Goal: Ask a question: Seek information or help from site administrators or community

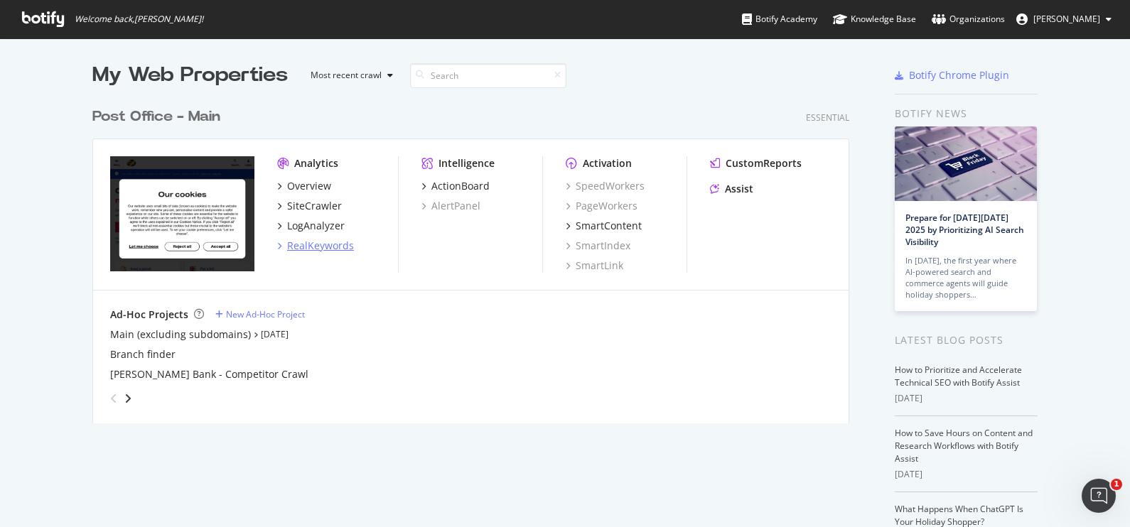
click at [330, 245] on div "RealKeywords" at bounding box center [320, 246] width 67 height 14
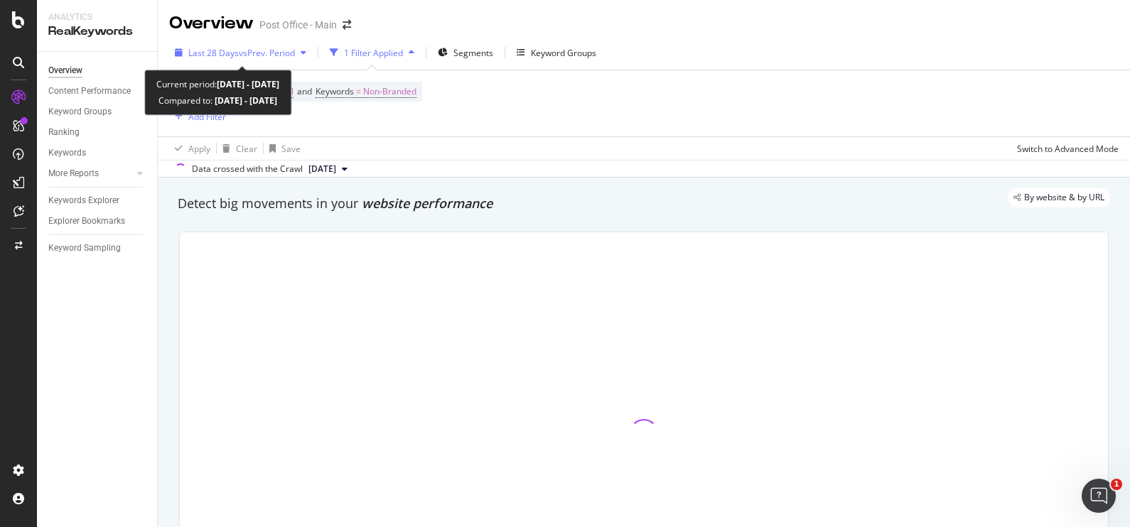
click at [293, 57] on span "vs Prev. Period" at bounding box center [267, 53] width 56 height 12
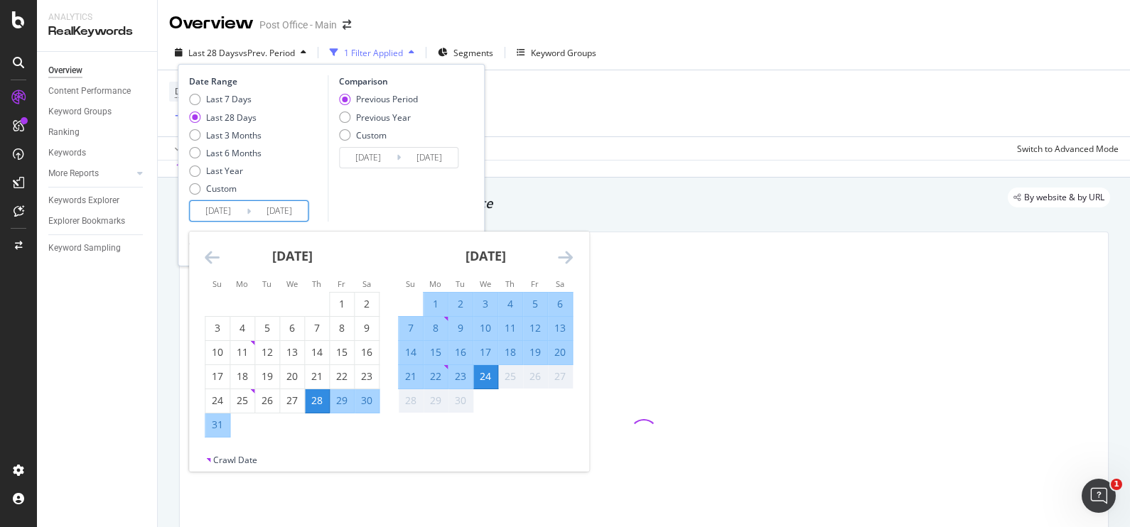
click at [295, 212] on input "[DATE]" at bounding box center [279, 211] width 57 height 20
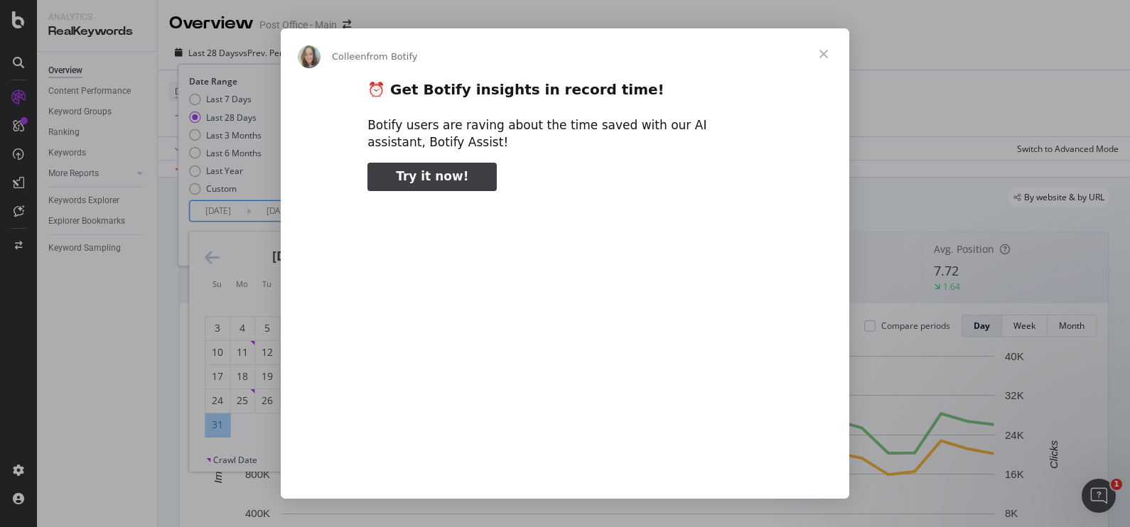
click at [441, 180] on span "Try it now!" at bounding box center [432, 176] width 72 height 14
type input "1843059"
click at [824, 48] on span "Close" at bounding box center [823, 53] width 51 height 51
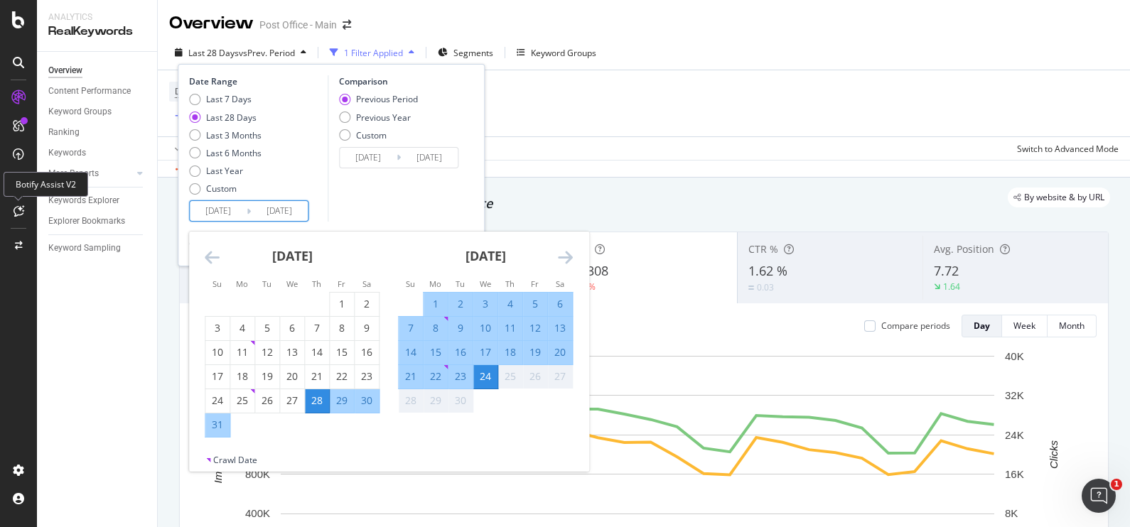
click at [25, 206] on div at bounding box center [18, 211] width 23 height 23
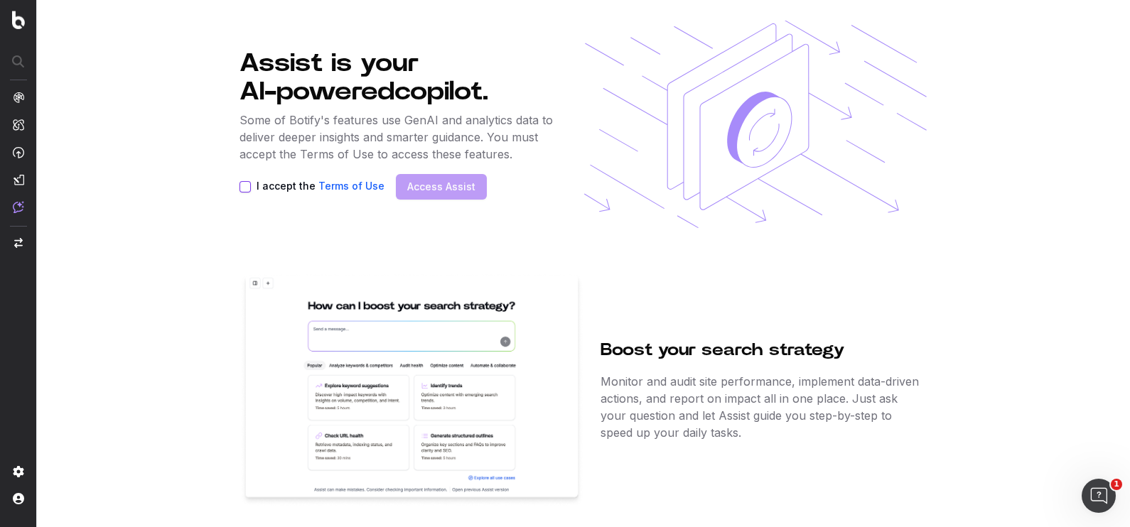
click at [244, 185] on button "I accept the Terms of Use" at bounding box center [244, 186] width 11 height 11
click at [426, 185] on link "Access Assist" at bounding box center [441, 187] width 68 height 14
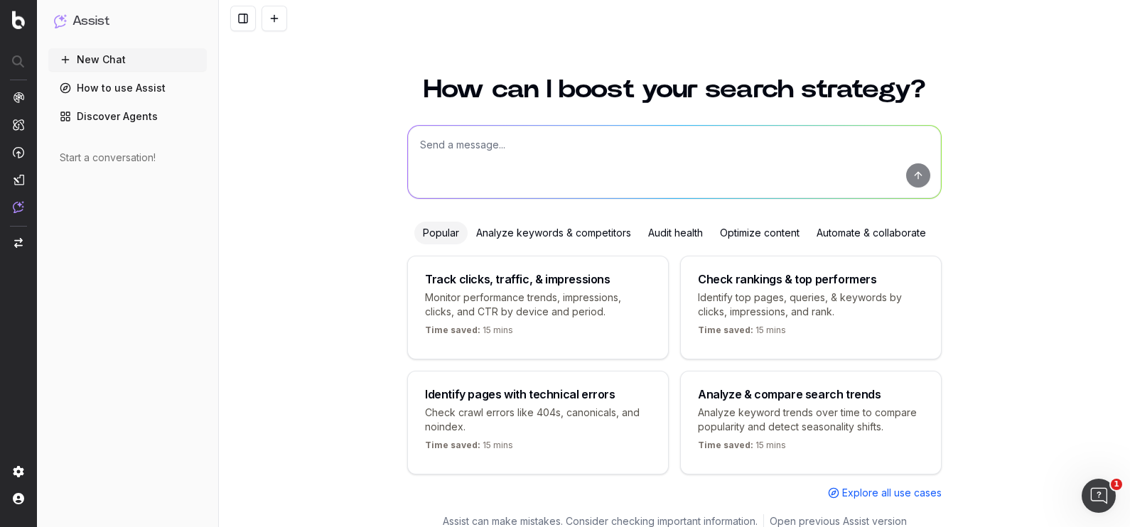
scroll to position [11, 0]
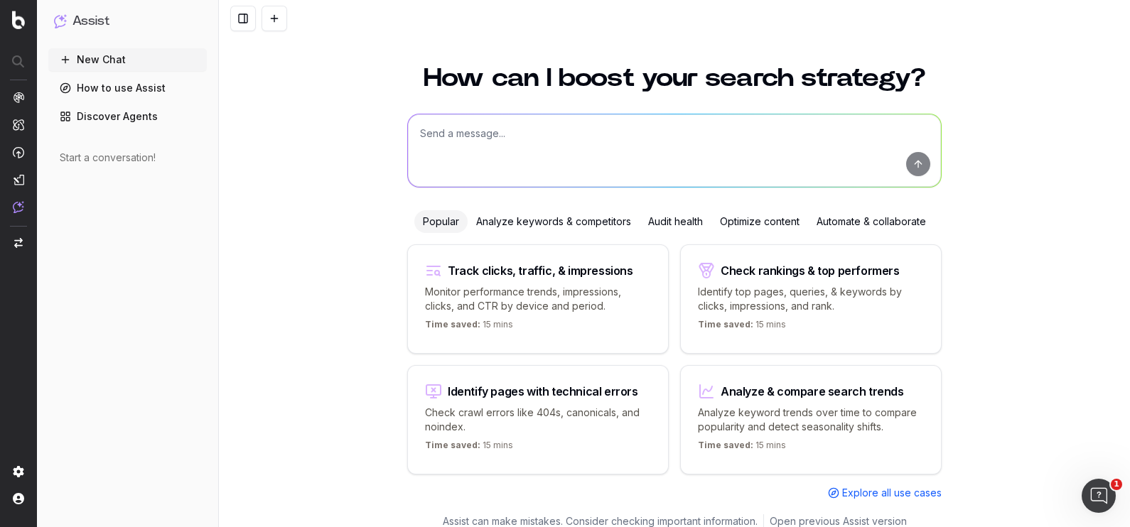
click at [471, 287] on p "Monitor performance trends, impressions, clicks, and CTR by device and period." at bounding box center [538, 299] width 226 height 28
type textarea "Change in clicks/CTR/impressions over last 28 days vs last (branded vs non-bran…"
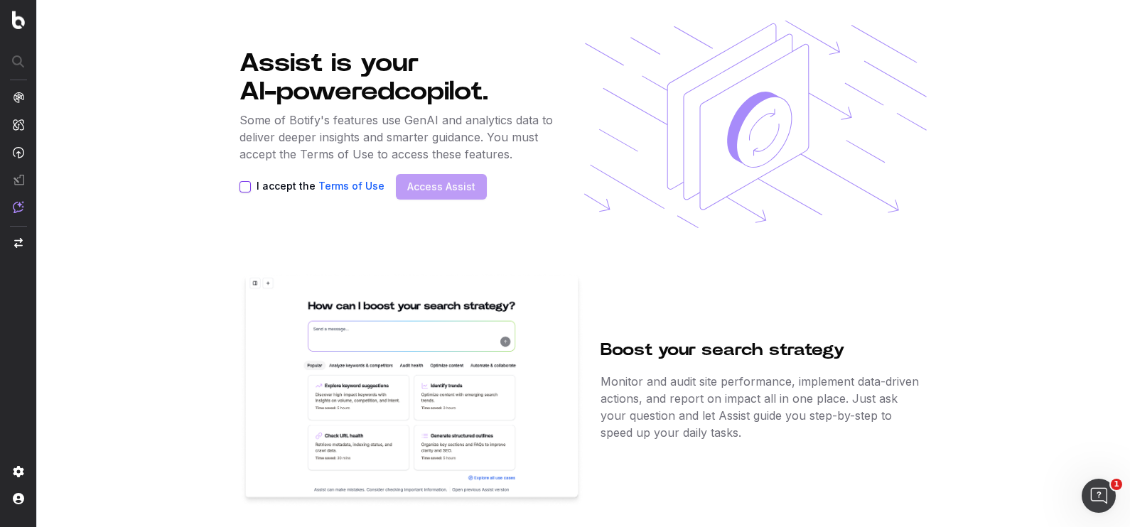
click at [249, 187] on button "I accept the Terms of Use" at bounding box center [244, 186] width 11 height 11
click at [453, 192] on link "Access Assist" at bounding box center [441, 187] width 68 height 14
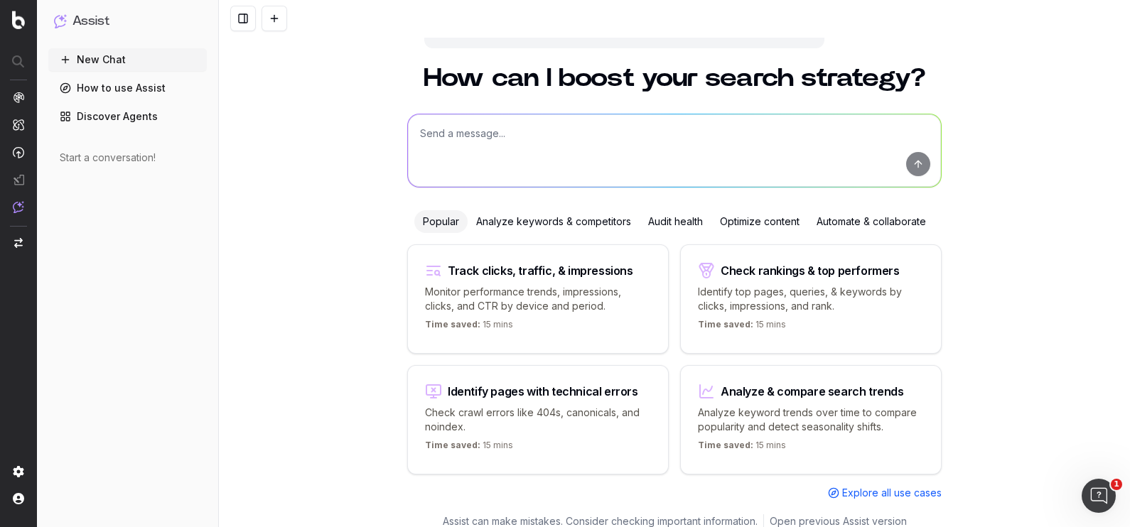
scroll to position [23, 0]
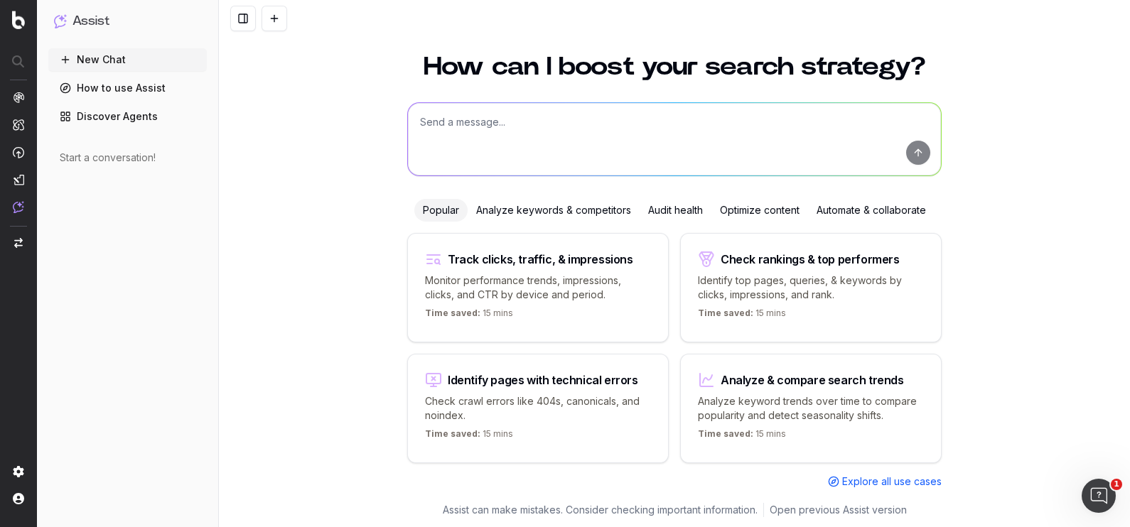
click at [801, 405] on p "Analyze keyword trends over time to compare popularity and detect seasonality s…" at bounding box center [811, 408] width 226 height 28
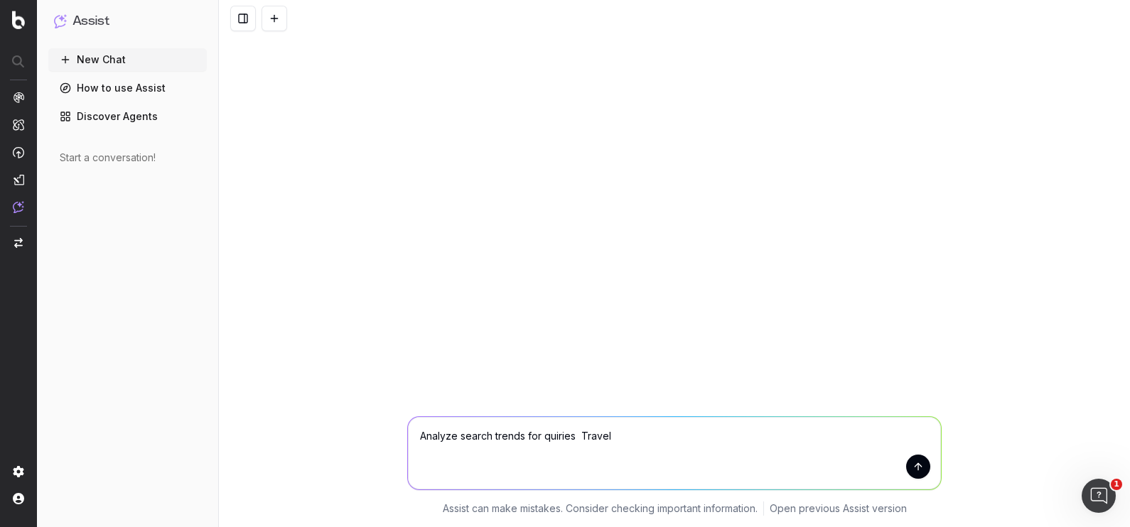
click at [553, 437] on textarea "Analyze search trends for quiries Travel" at bounding box center [674, 453] width 533 height 72
click at [682, 438] on textarea "Analyze search trends for queries including 'Travel" at bounding box center [674, 453] width 533 height 72
drag, startPoint x: 625, startPoint y: 437, endPoint x: 578, endPoint y: 432, distance: 47.2
click at [578, 432] on textarea "Analyze search trends for queries including 'Travel insurance' 'h" at bounding box center [674, 453] width 533 height 72
click at [811, 432] on textarea "Analyze search trends for queriesrelated to 'Travel insurance' 'h" at bounding box center [674, 453] width 533 height 72
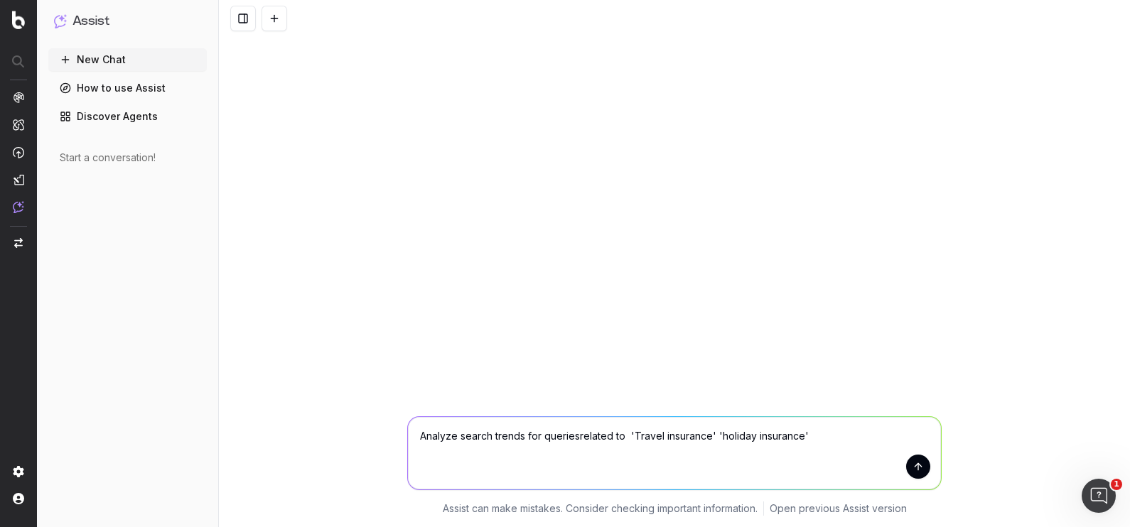
click at [576, 436] on textarea "Analyze search trends for queriesrelated to 'Travel insurance' 'holiday insuran…" at bounding box center [674, 453] width 533 height 72
click at [878, 432] on textarea "Analyze search trends for queries related to 'Travel insurance' 'holiday insura…" at bounding box center [674, 453] width 533 height 72
type textarea "Analyze search trends for queries related to 'Travel insurance' 'holiday insura…"
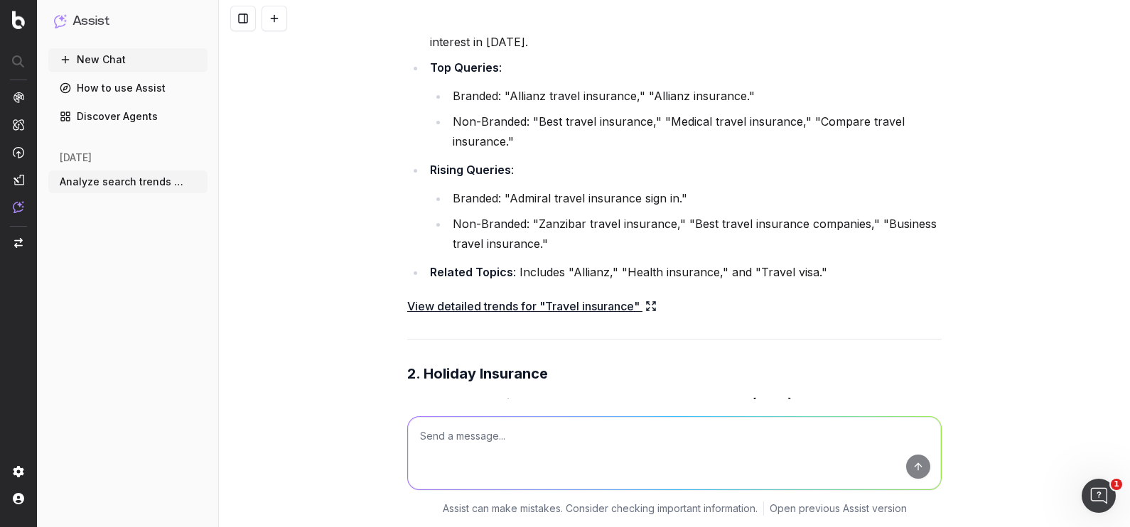
scroll to position [192, 0]
click at [481, 306] on link "View detailed trends for "Travel insurance"" at bounding box center [531, 307] width 249 height 20
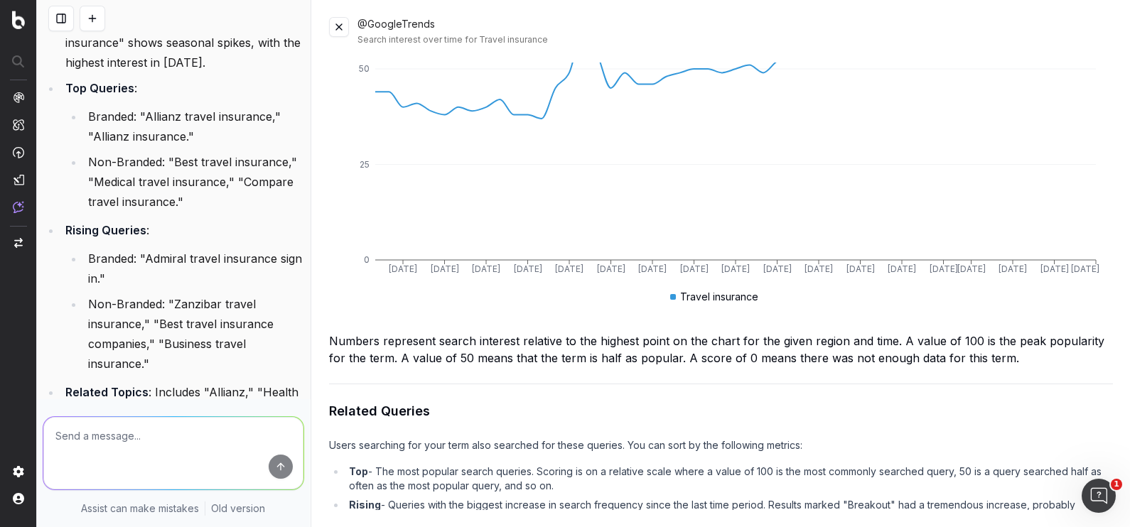
scroll to position [0, 0]
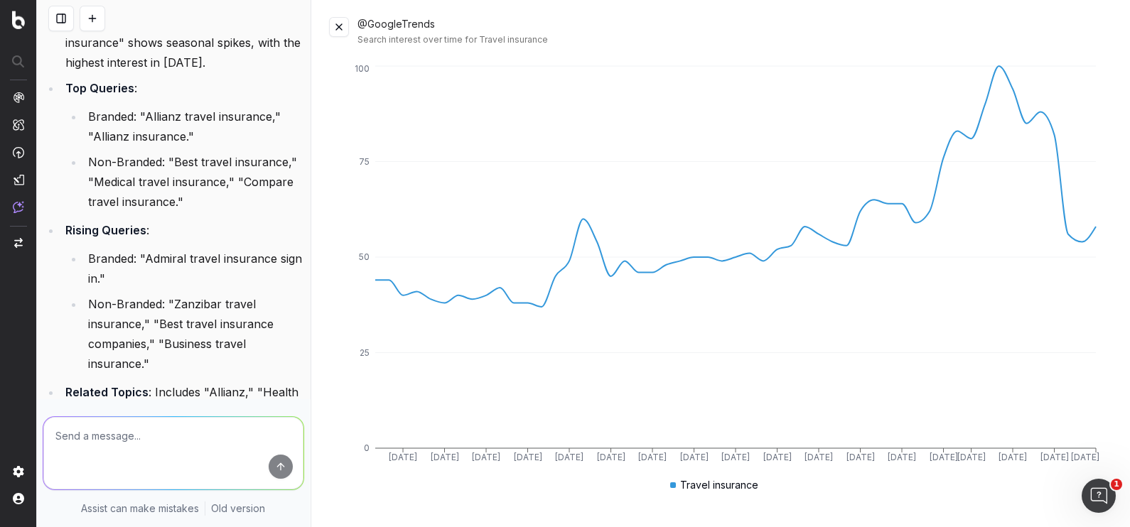
click at [338, 35] on button at bounding box center [339, 27] width 20 height 20
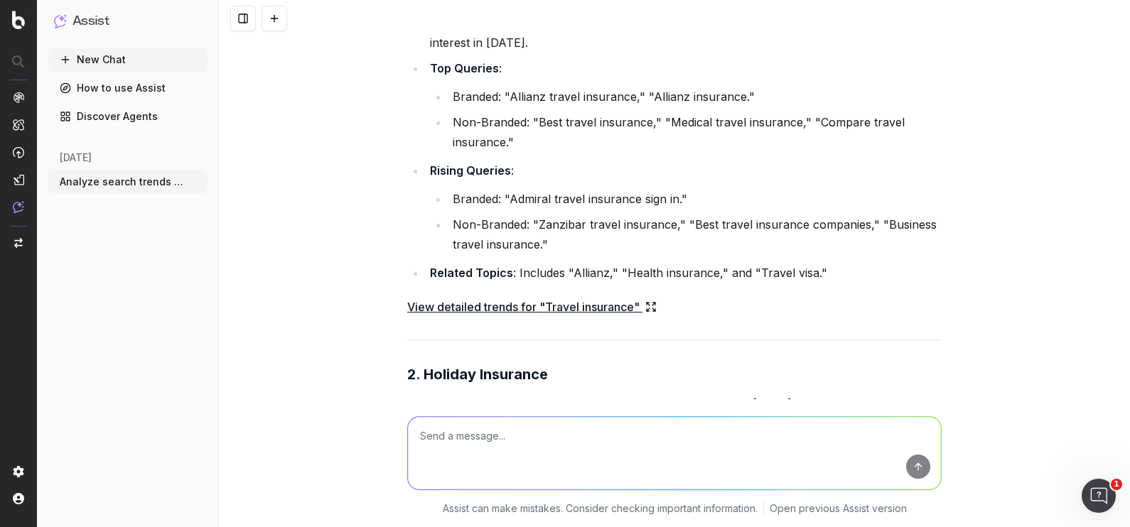
scroll to position [735, 0]
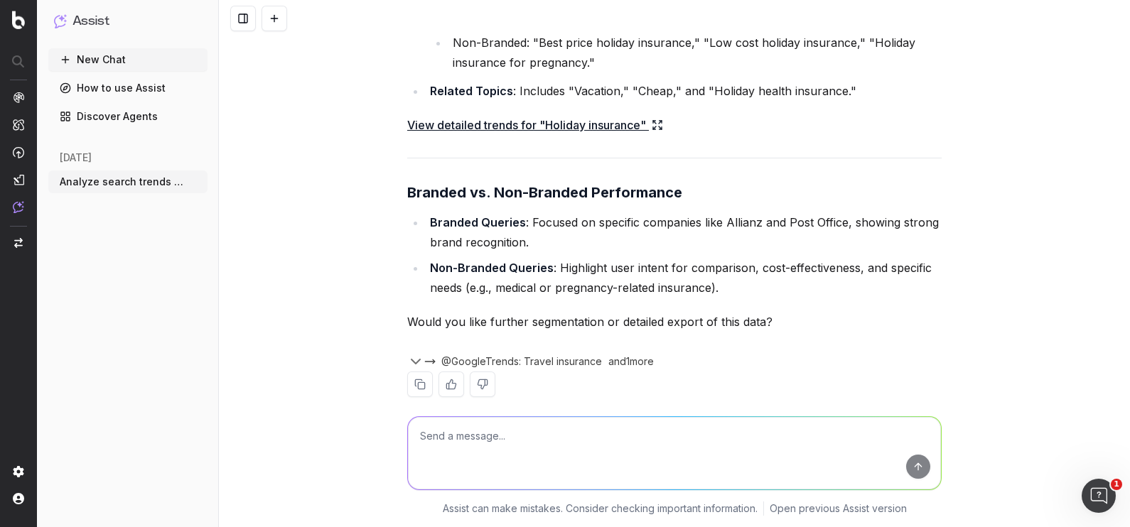
click at [602, 460] on textarea at bounding box center [674, 453] width 533 height 72
type textarea "Do the analysis based on our own RealKeywords data"
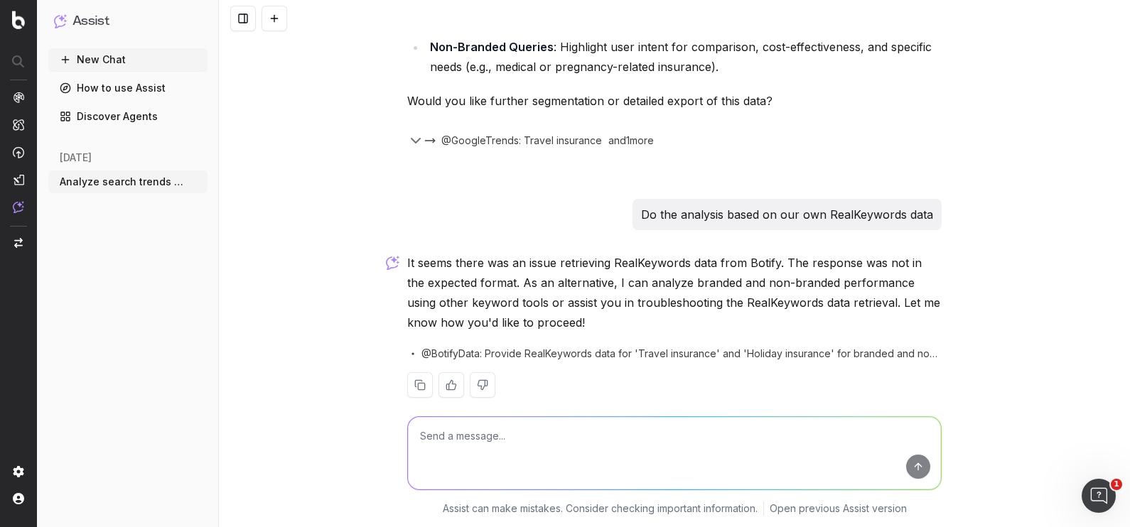
scroll to position [956, 0]
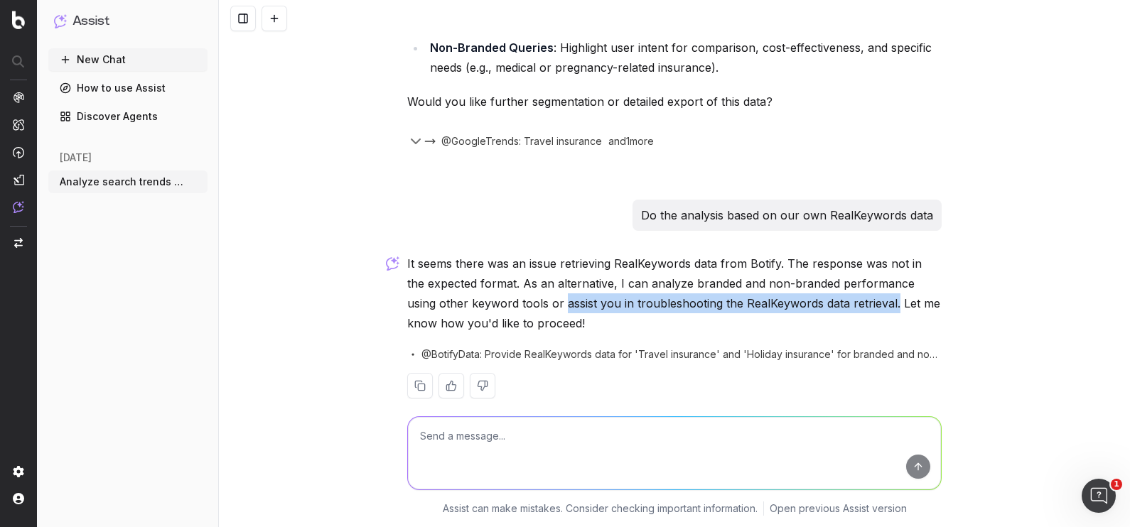
drag, startPoint x: 524, startPoint y: 281, endPoint x: 853, endPoint y: 281, distance: 329.0
click at [853, 281] on p "It seems there was an issue retrieving RealKeywords data from Botify. The respo…" at bounding box center [674, 294] width 534 height 80
copy p "assist you in troubleshooting the RealKeywords data retrieval."
click at [727, 451] on textarea at bounding box center [674, 453] width 533 height 72
paste textarea "assist you in troubleshooting the RealKeywords data retrieval."
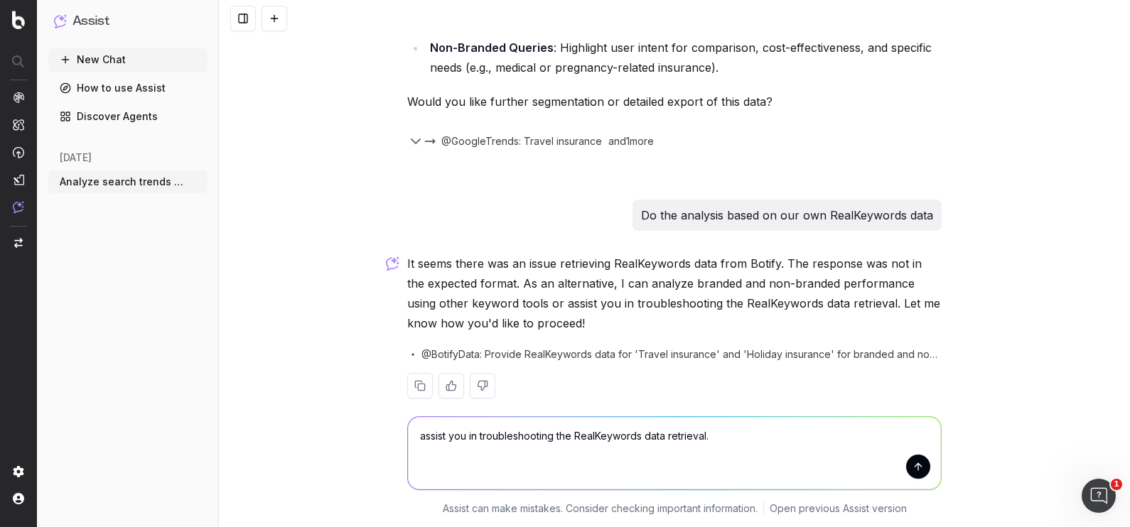
click at [461, 437] on textarea "assist you in troubleshooting the RealKeywords data retrieval." at bounding box center [674, 453] width 533 height 72
drag, startPoint x: 473, startPoint y: 437, endPoint x: 303, endPoint y: 404, distance: 172.4
click at [303, 404] on div "assist you in troubleshooting the RealKeywords data retrieval. assist you in tr…" at bounding box center [674, 463] width 911 height 128
type textarea "troubleshooting the RealKeywords data retrieval."
drag, startPoint x: 666, startPoint y: 443, endPoint x: 624, endPoint y: 441, distance: 42.0
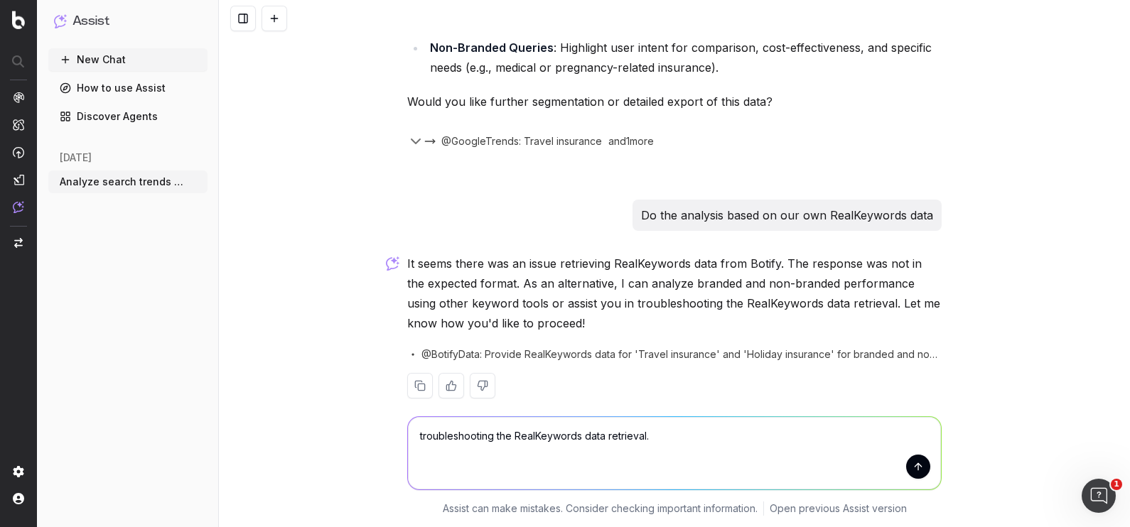
click at [624, 441] on textarea "troubleshooting the RealKeywords data retrieval." at bounding box center [674, 453] width 533 height 72
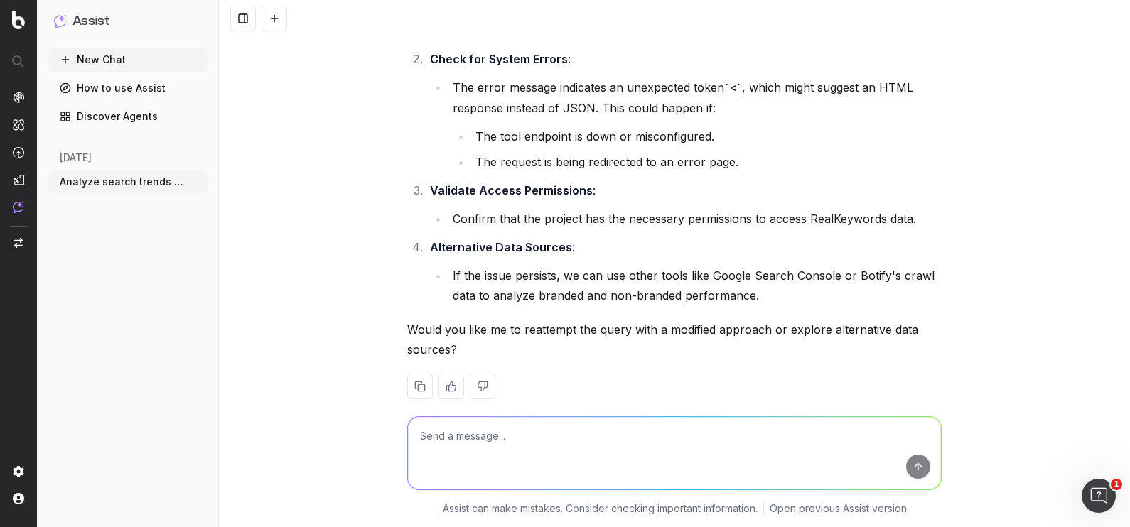
scroll to position [1538, 0]
click at [510, 452] on textarea at bounding box center [674, 453] width 533 height 72
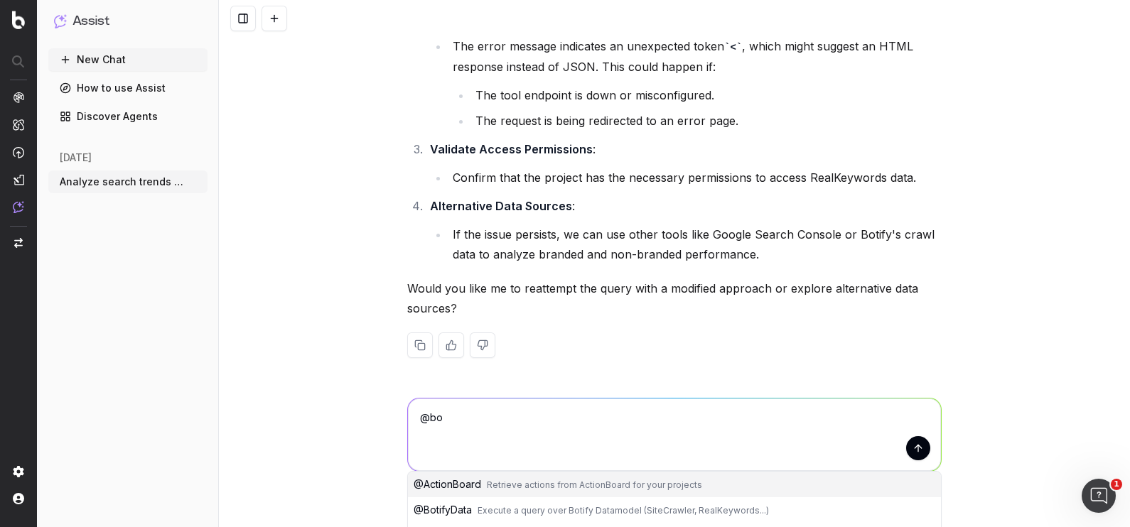
scroll to position [1580, 0]
click at [508, 505] on span "Execute a query over Botify Datamodel (SiteCrawler, RealKeywords...)" at bounding box center [622, 510] width 291 height 11
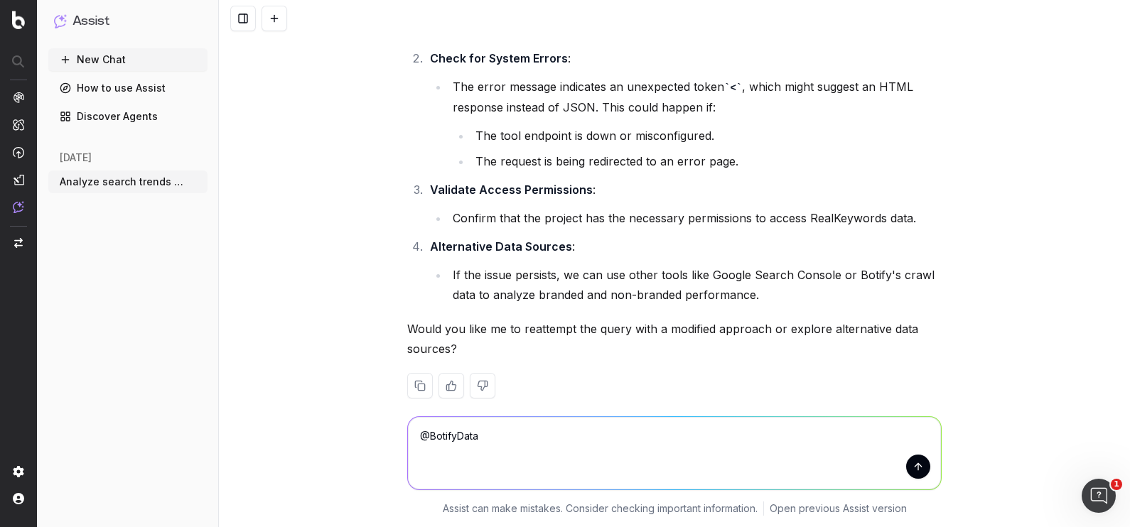
click at [506, 435] on textarea "@BotifyData" at bounding box center [674, 453] width 533 height 72
click at [554, 436] on textarea "@BotifyData how many clicks did the query "travel insurance" had the last" at bounding box center [674, 453] width 533 height 72
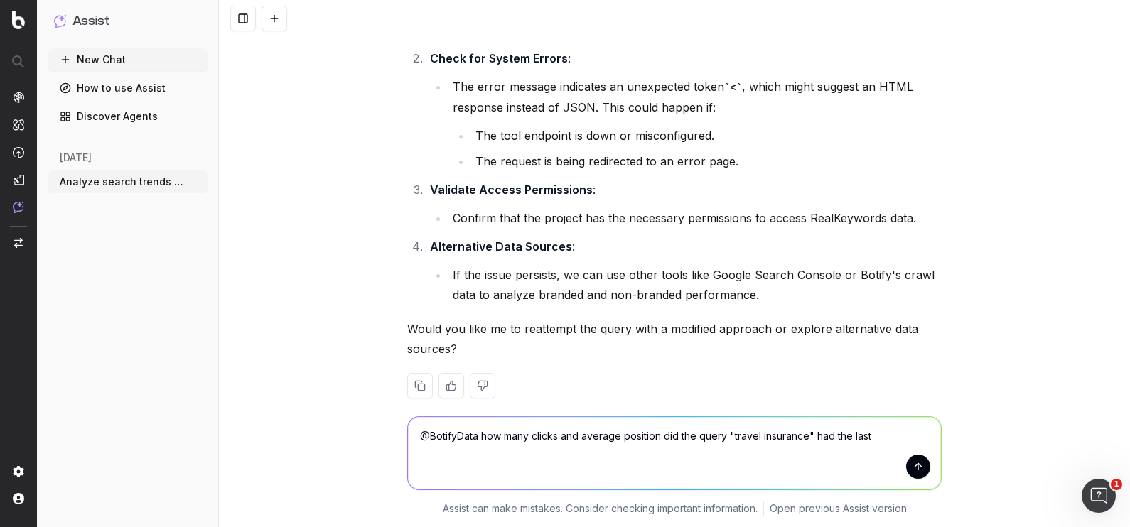
click at [875, 433] on textarea "@BotifyData how many clicks and average position did the query "travel insuranc…" at bounding box center [674, 453] width 533 height 72
type textarea "@BotifyData how many clicks and average position did the query "travel insuranc…"
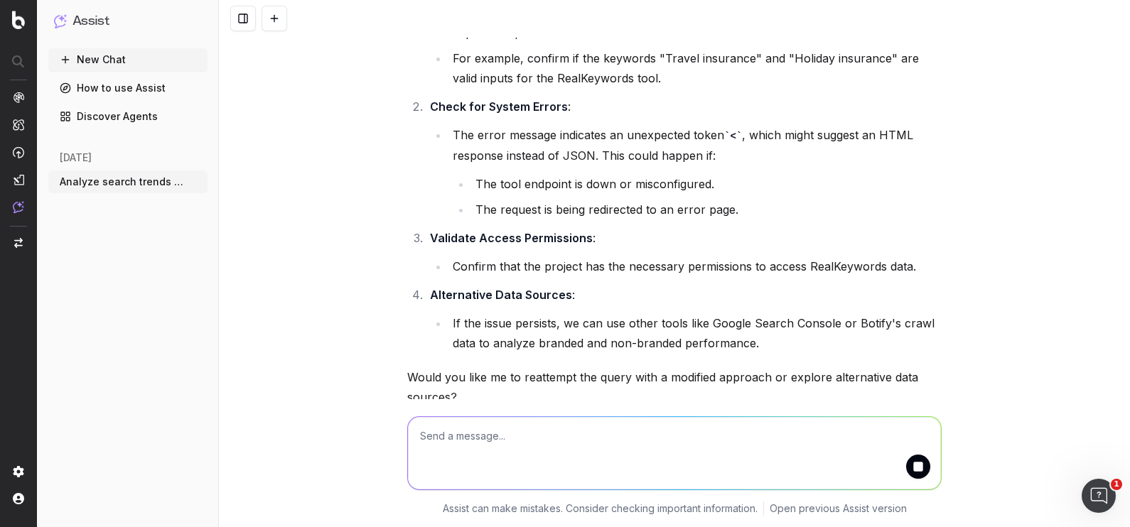
scroll to position [1633, 0]
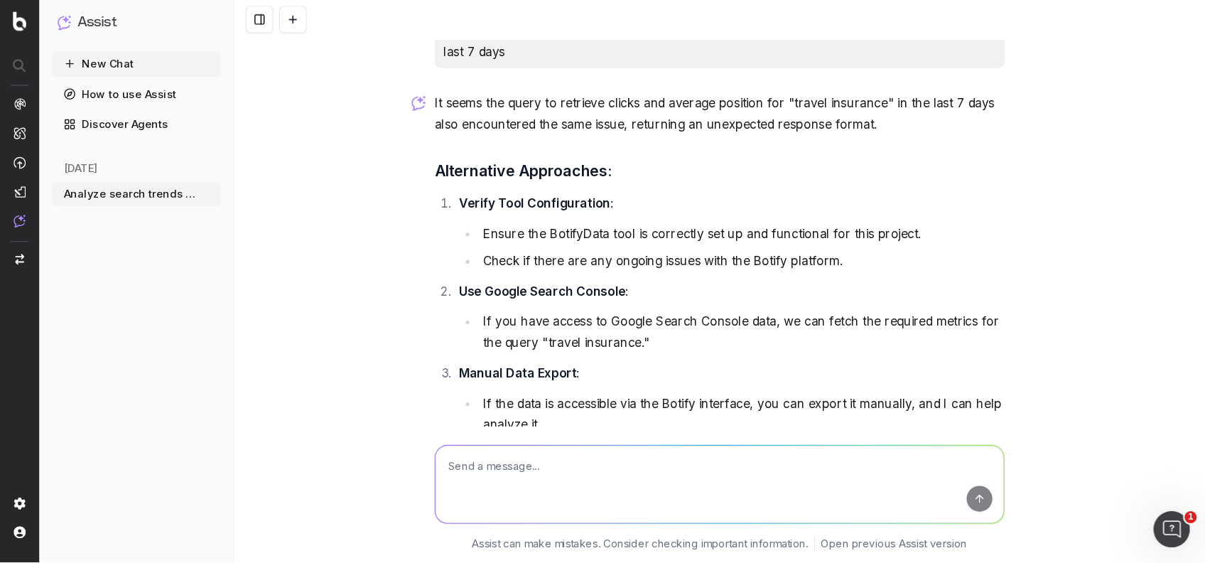
scroll to position [1949, 0]
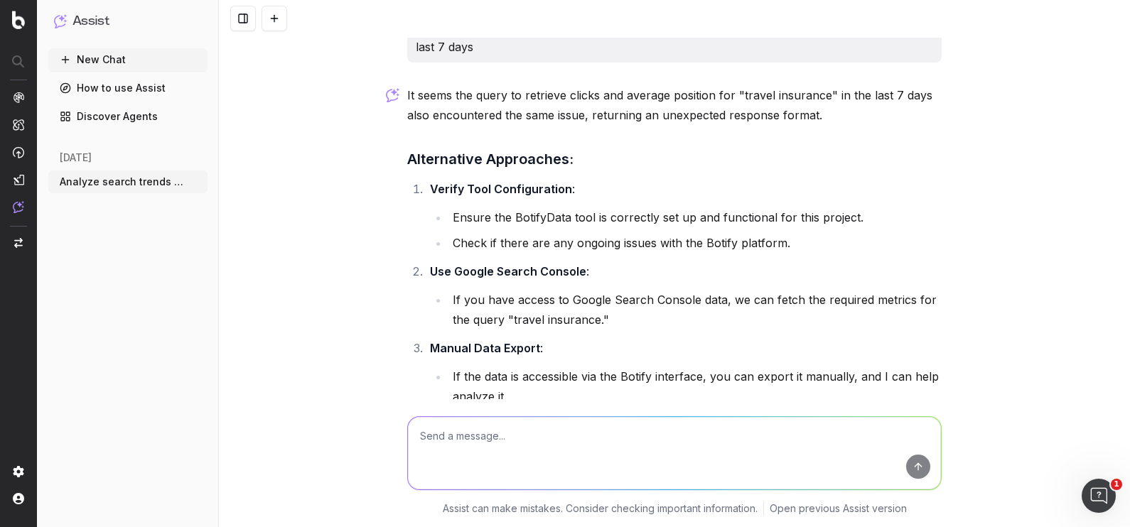
click at [285, 269] on div "Analyze search trends for queries related to 'Travel insurance' 'holiday insura…" at bounding box center [674, 263] width 911 height 527
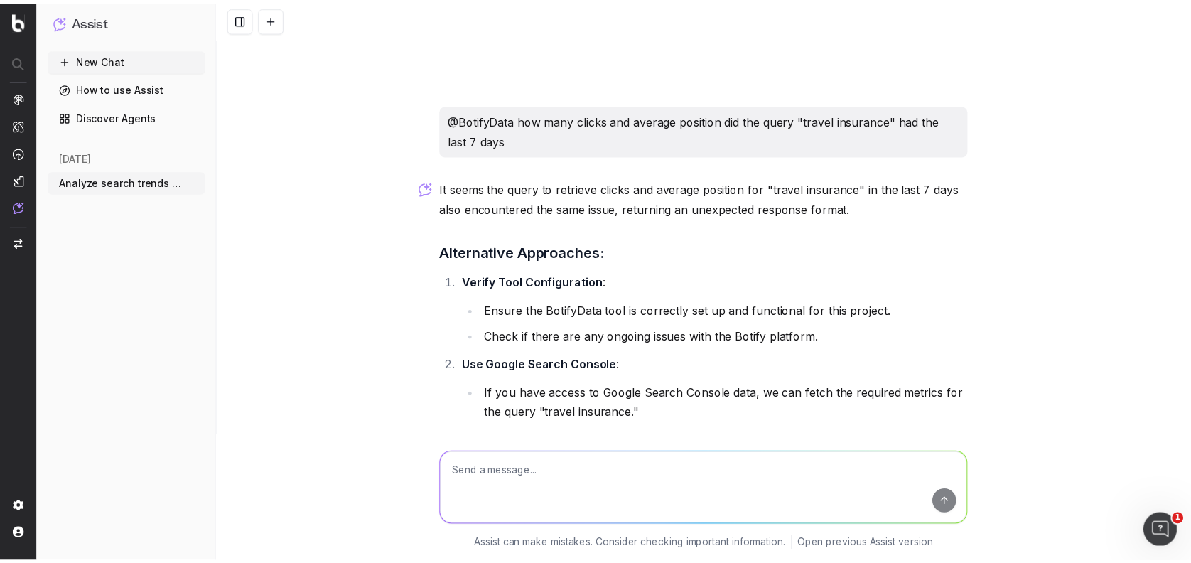
scroll to position [1857, 0]
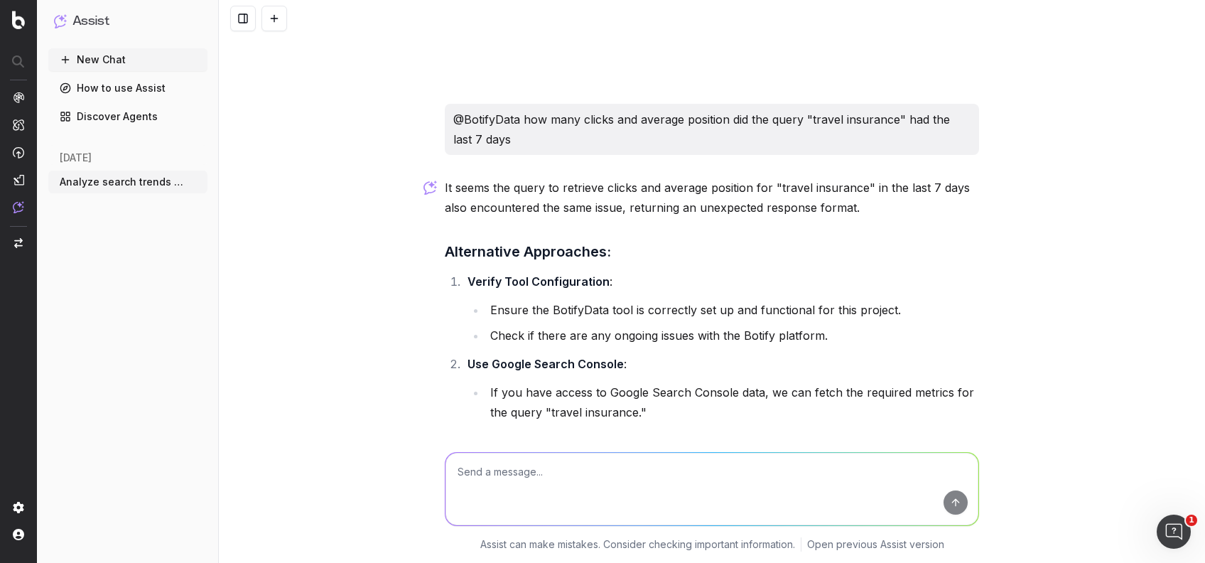
click at [114, 94] on link "How to use Assist" at bounding box center [127, 88] width 159 height 23
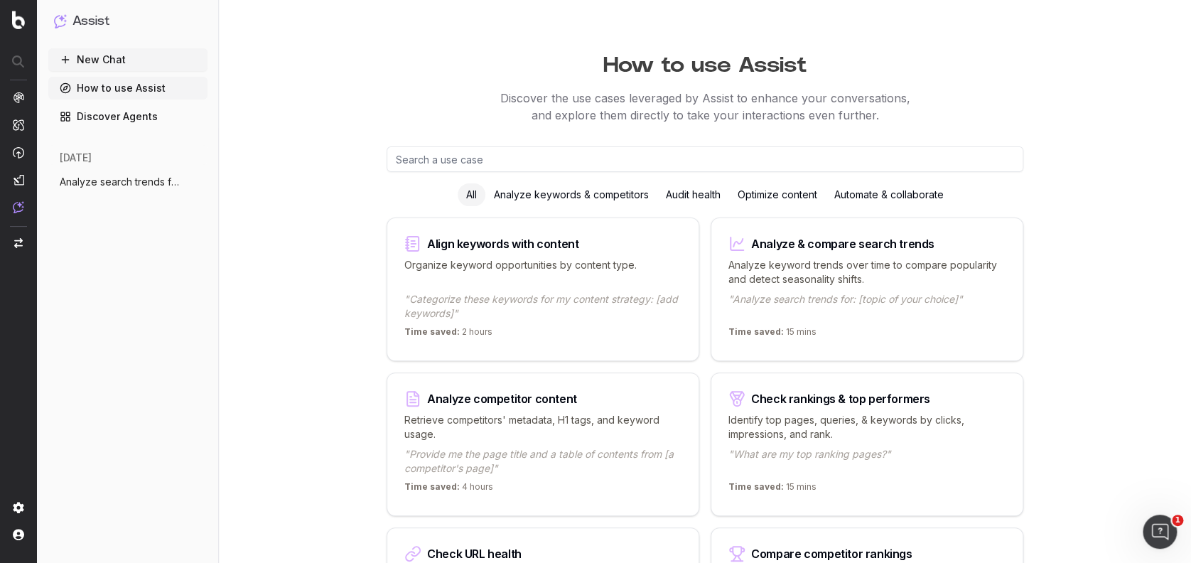
click at [546, 192] on div "Analyze keywords & competitors" at bounding box center [571, 194] width 172 height 23
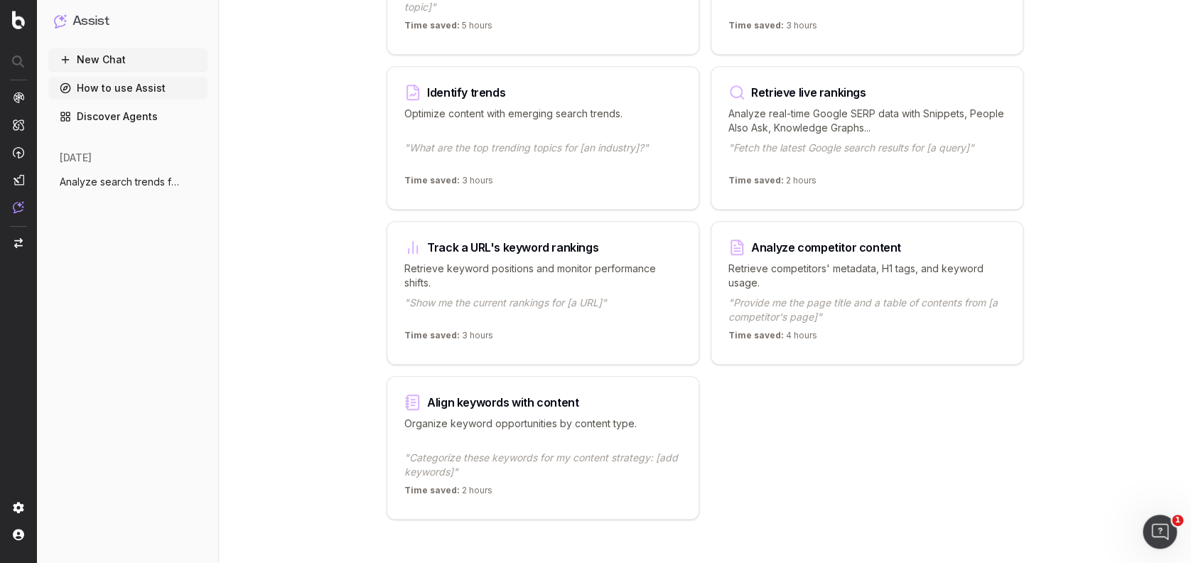
scroll to position [318, 0]
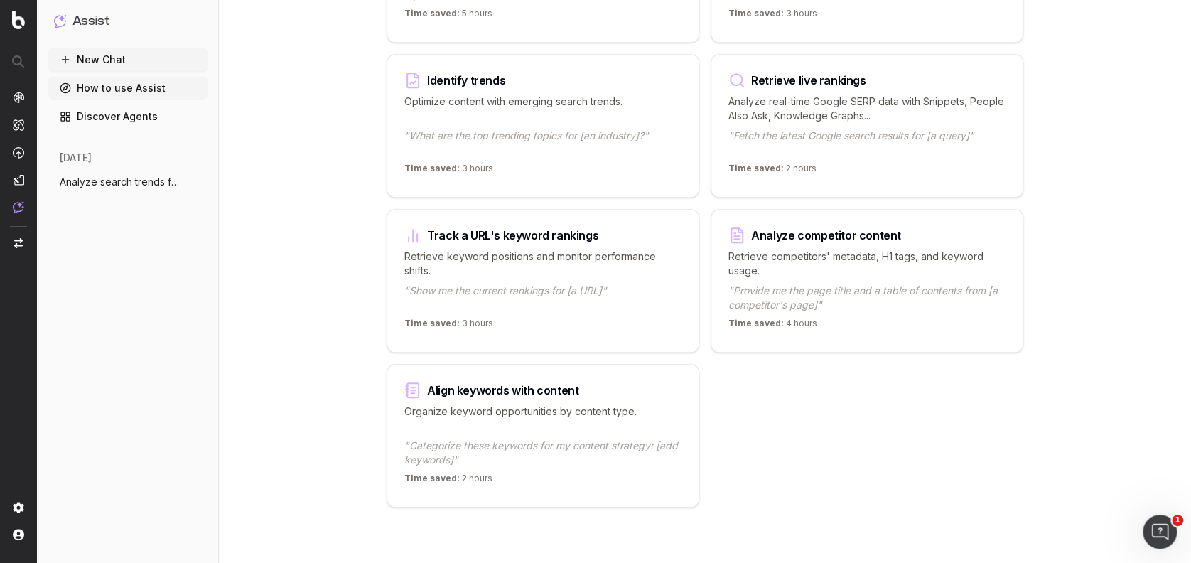
click at [531, 298] on p ""Show me the current rankings for [a URL]"" at bounding box center [542, 298] width 277 height 28
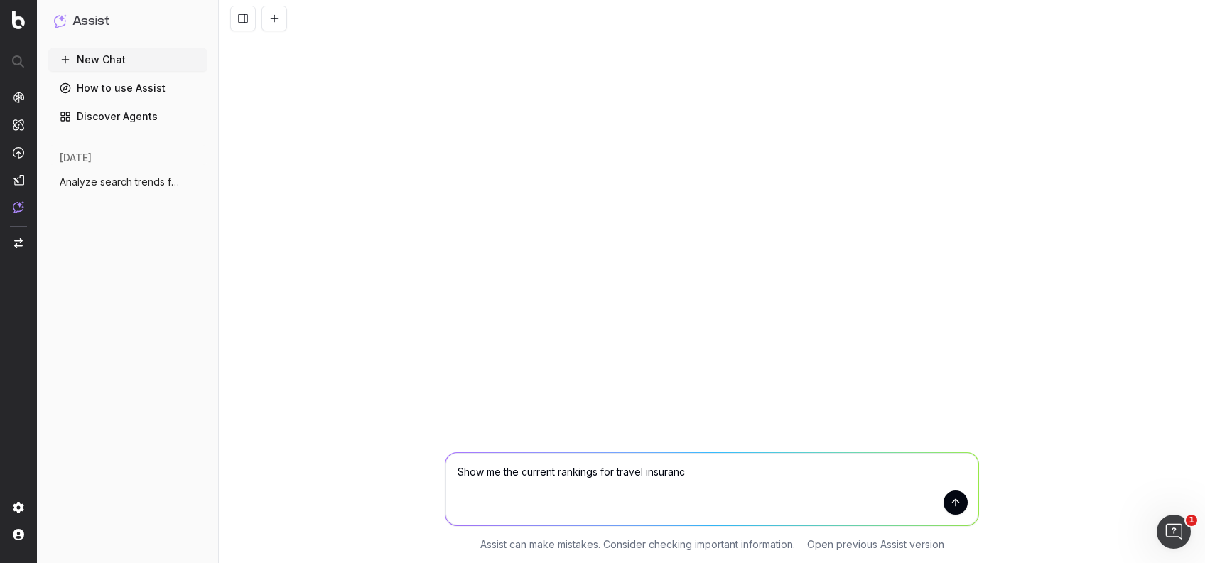
type textarea "Show me the current rankings for travel insurance"
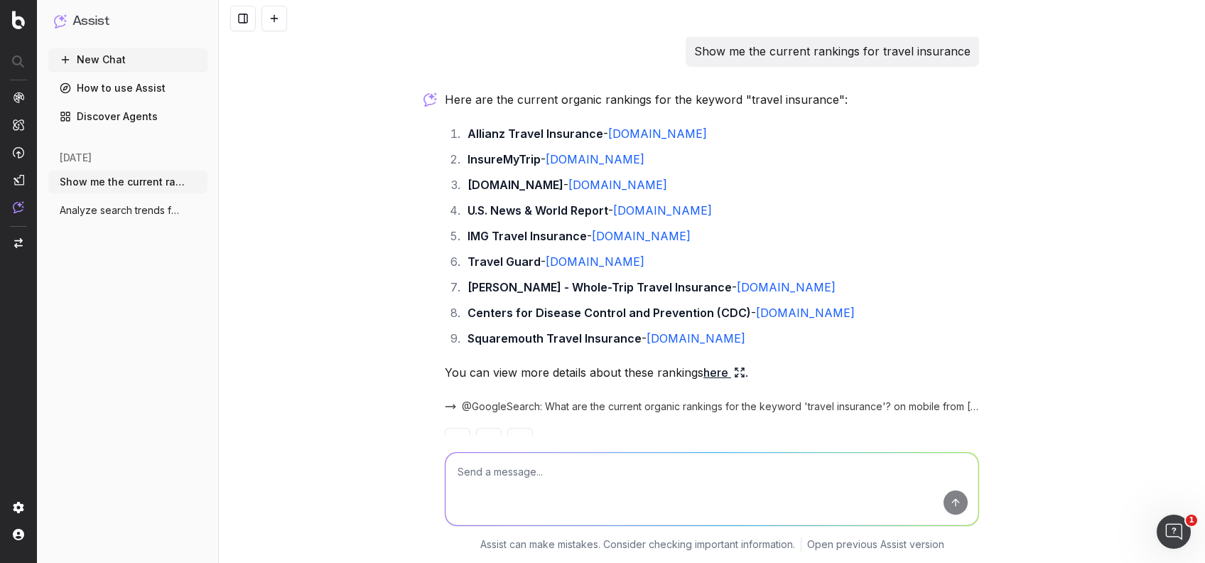
scroll to position [3, 0]
click at [817, 477] on textarea at bounding box center [712, 489] width 533 height 72
type textarea "test on mobile from UK"
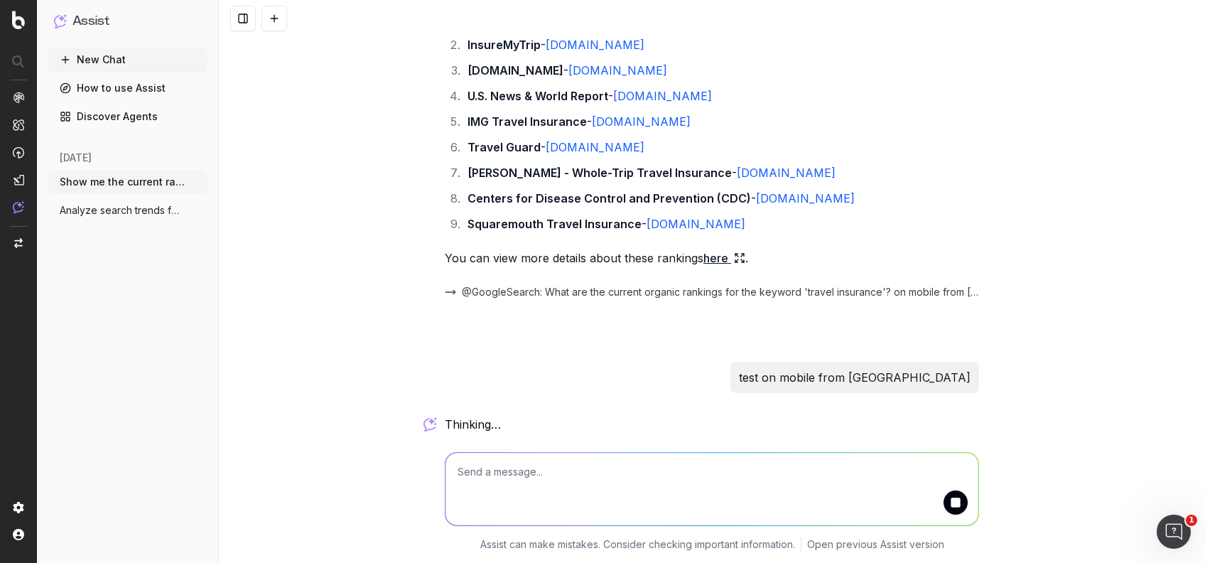
scroll to position [114, 0]
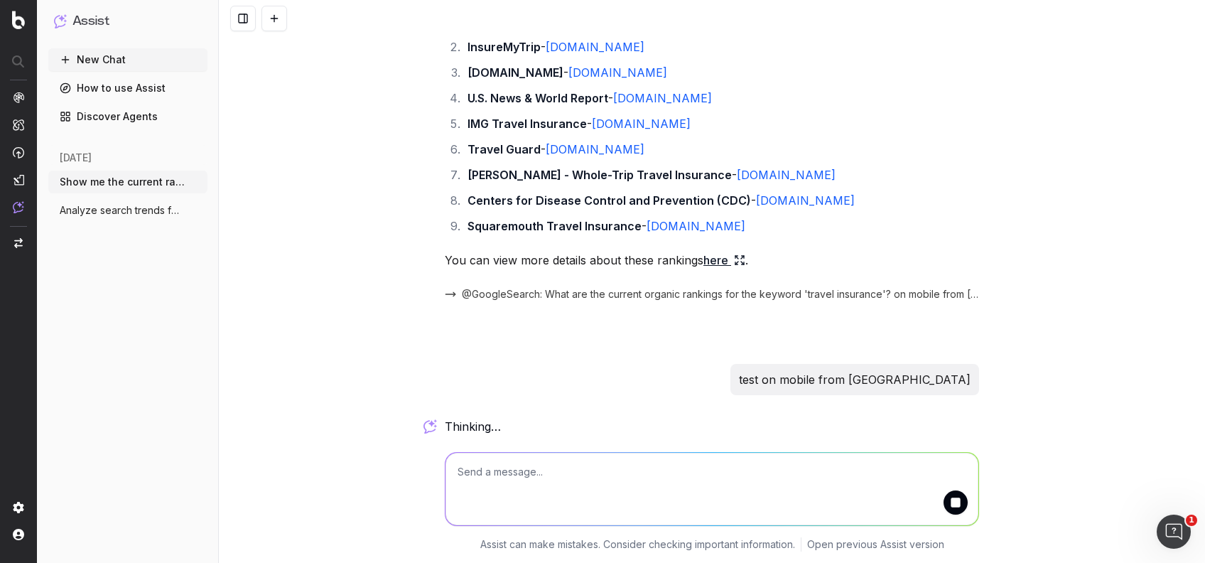
click at [734, 257] on icon at bounding box center [739, 259] width 11 height 11
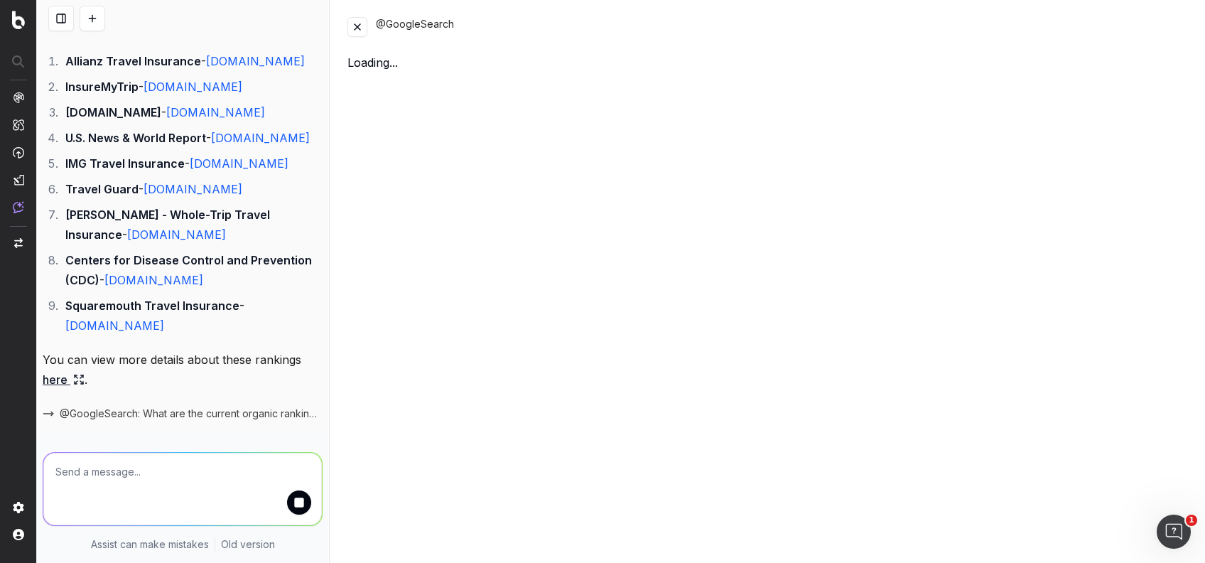
scroll to position [153, 0]
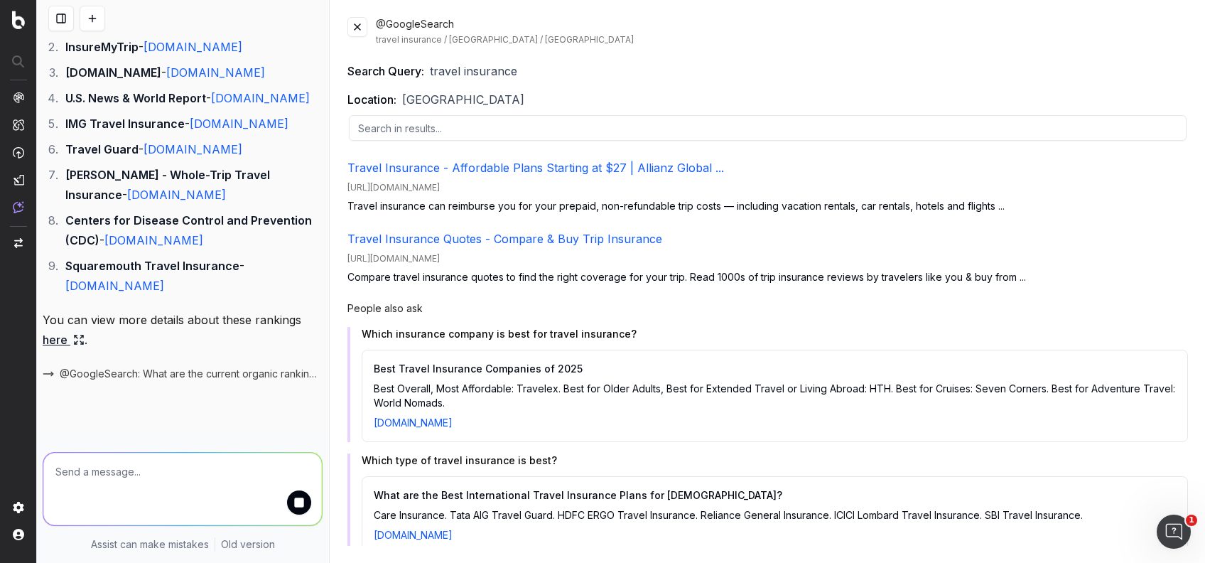
click at [355, 25] on button at bounding box center [357, 27] width 20 height 20
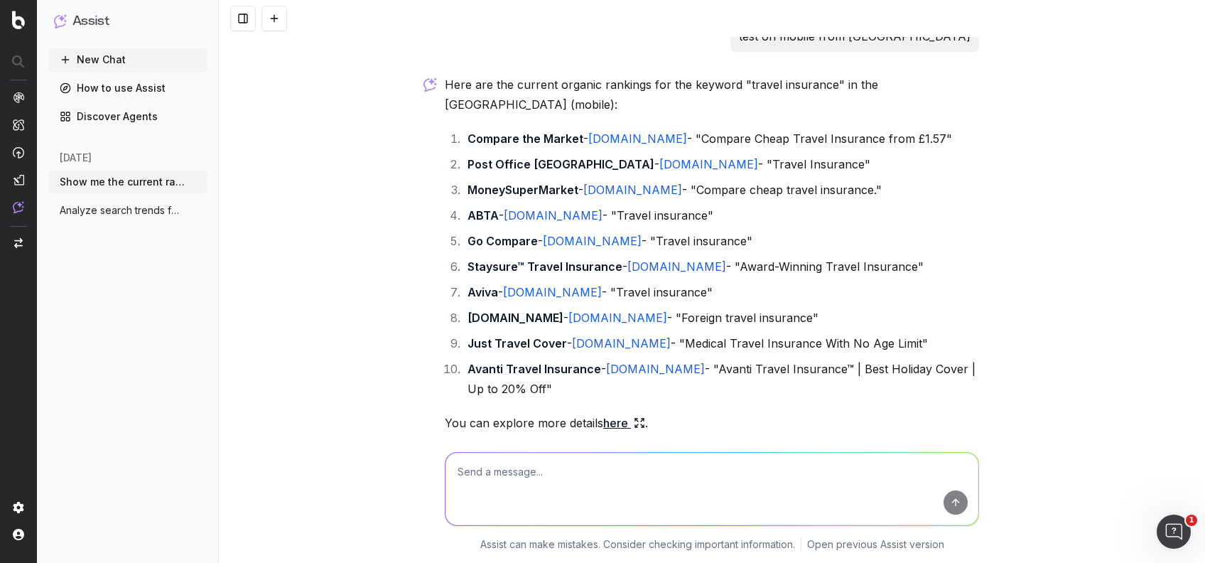
scroll to position [458, 0]
click at [546, 477] on textarea at bounding box center [712, 489] width 533 height 72
type textarea "Can you analyse Compare the market page vs. Post Office page?"
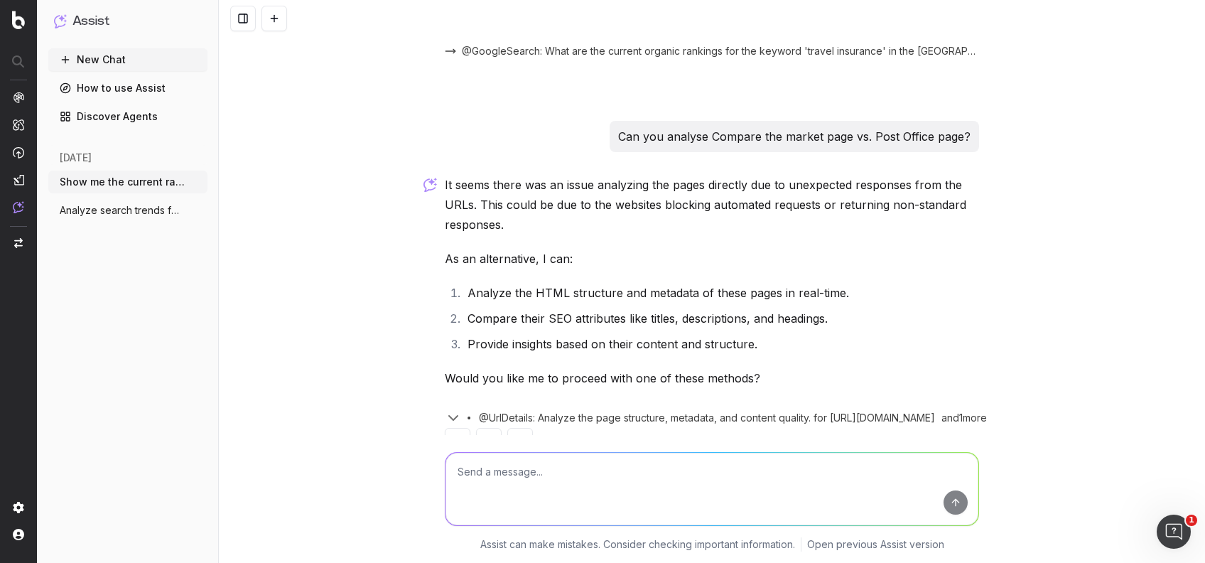
scroll to position [863, 0]
type textarea "yes"
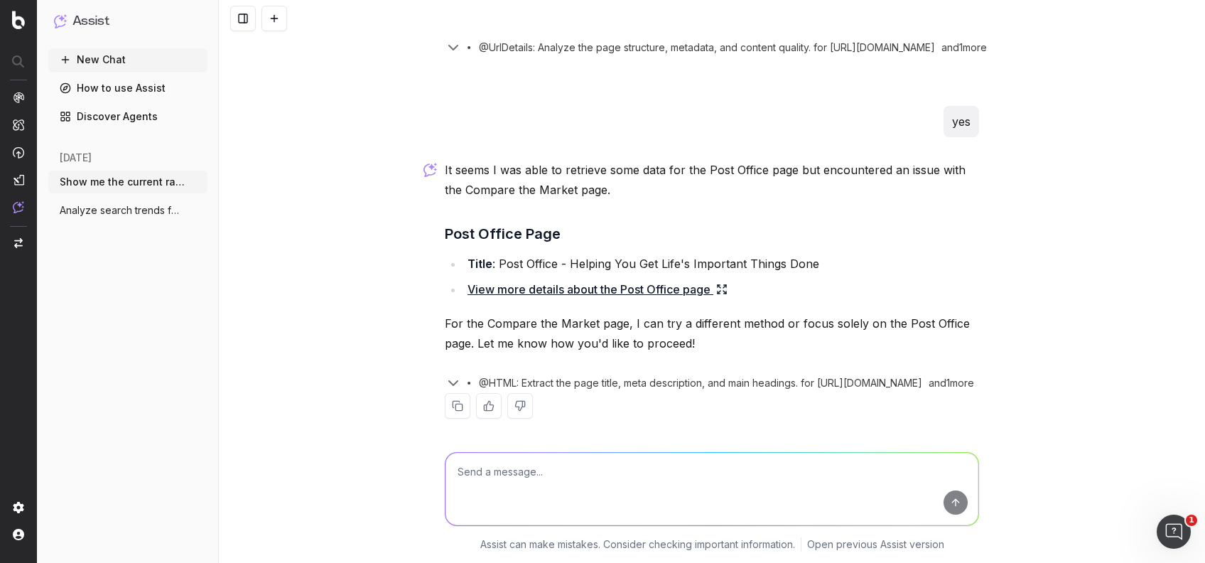
scroll to position [1239, 0]
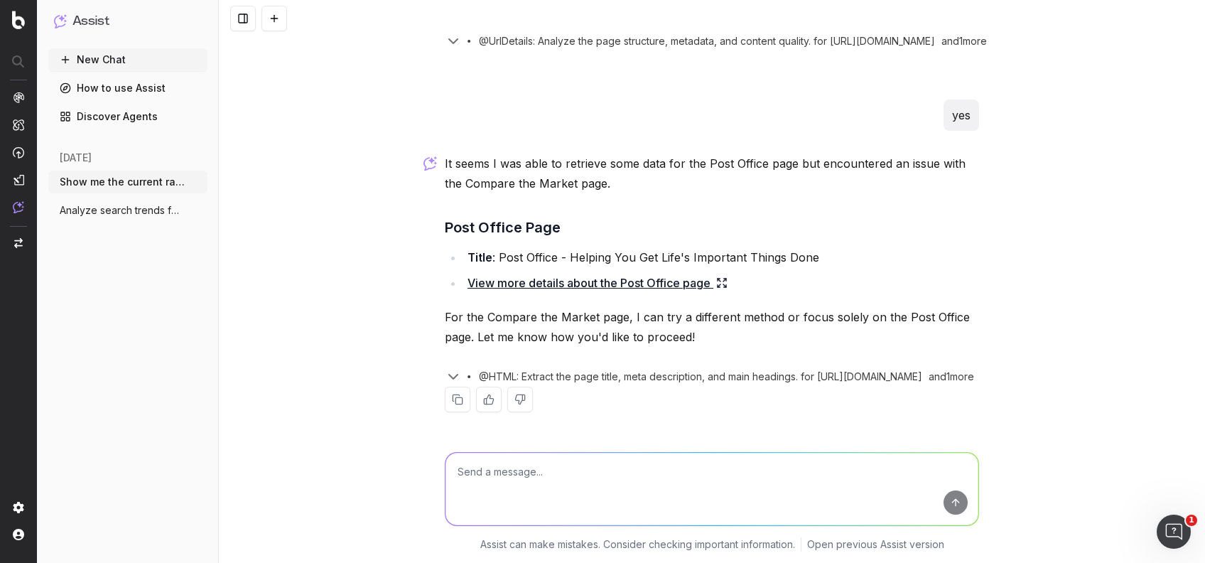
click at [626, 494] on textarea at bounding box center [712, 489] width 533 height 72
